Goal: Information Seeking & Learning: Learn about a topic

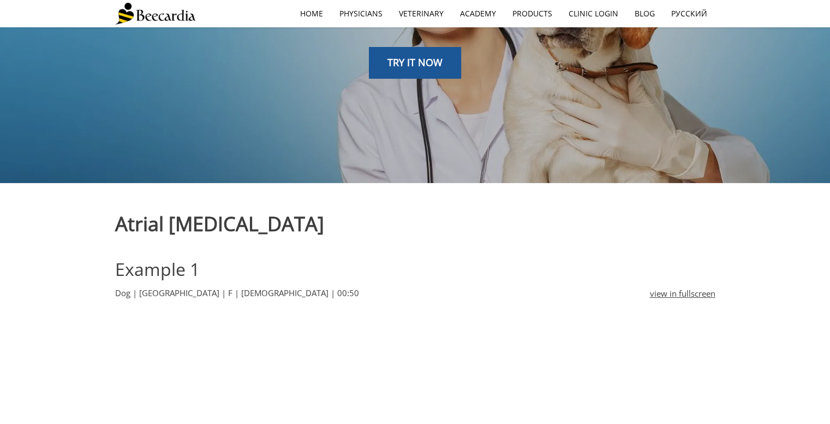
scroll to position [159, 0]
click at [413, 63] on span "TRY IT NOW" at bounding box center [415, 62] width 55 height 13
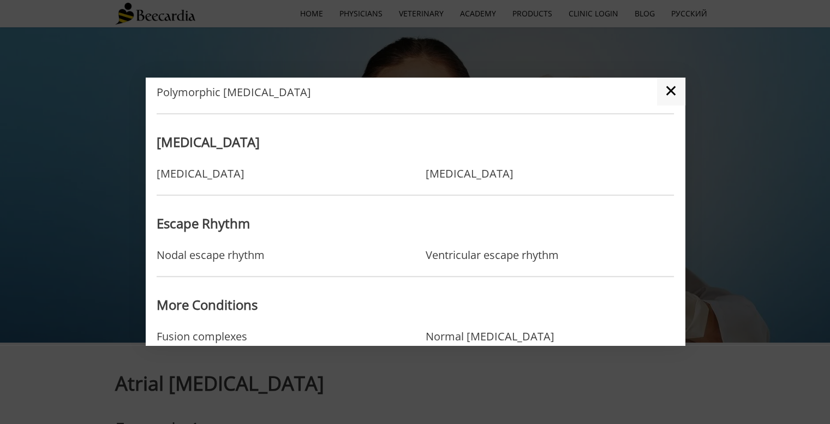
scroll to position [857, 0]
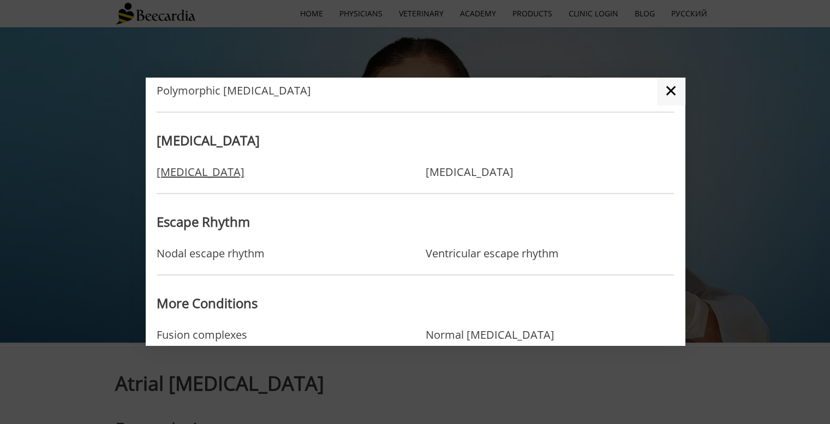
click at [190, 176] on link "[MEDICAL_DATA]" at bounding box center [201, 171] width 88 height 13
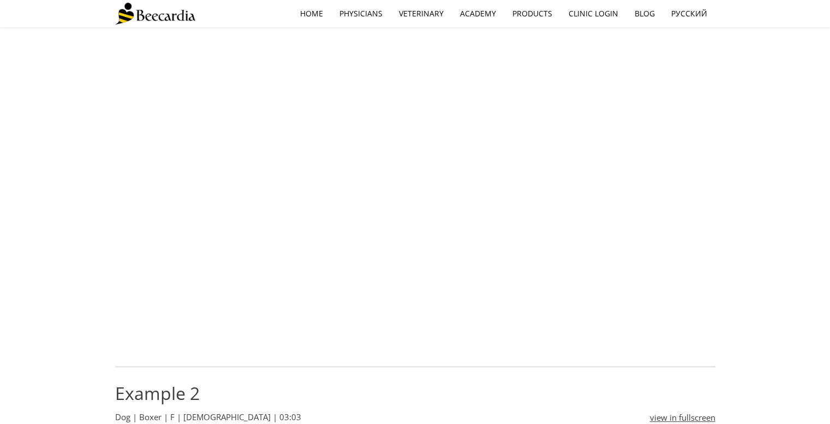
scroll to position [436, 0]
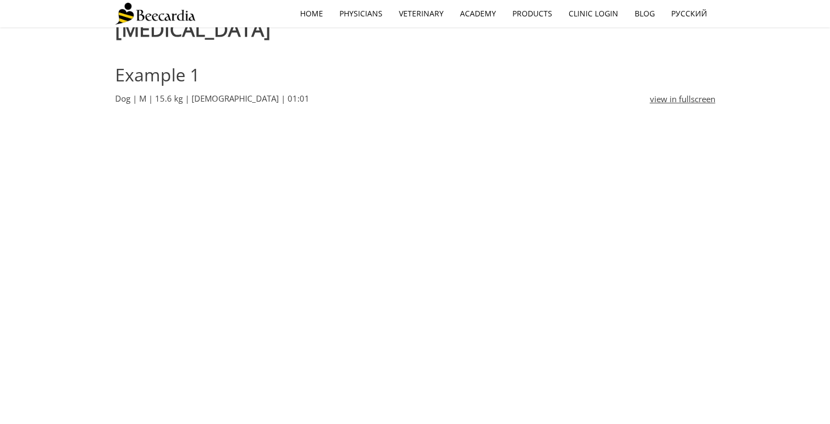
scroll to position [356, 0]
